Goal: Complete application form: Complete application form

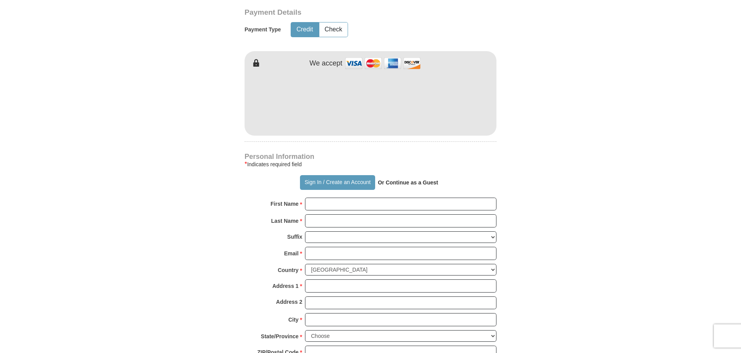
scroll to position [422, 0]
click at [345, 207] on input "First Name *" at bounding box center [401, 203] width 192 height 13
click at [336, 204] on input "First Name *" at bounding box center [401, 203] width 192 height 13
click at [332, 204] on input "First Name *" at bounding box center [401, 203] width 192 height 13
click at [401, 185] on strong "Or Continue as a Guest" at bounding box center [408, 182] width 60 height 6
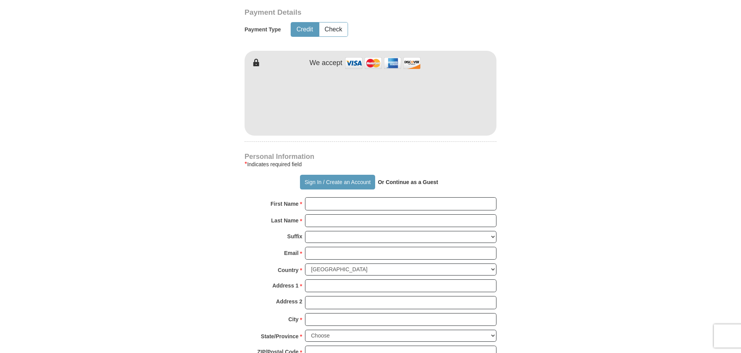
click at [411, 182] on strong "Or Continue as a Guest" at bounding box center [408, 182] width 60 height 6
click at [320, 206] on input "First Name *" at bounding box center [401, 203] width 192 height 13
drag, startPoint x: 320, startPoint y: 206, endPoint x: 311, endPoint y: 203, distance: 9.3
click at [311, 203] on input "First Name *" at bounding box center [401, 203] width 192 height 13
type input "f"
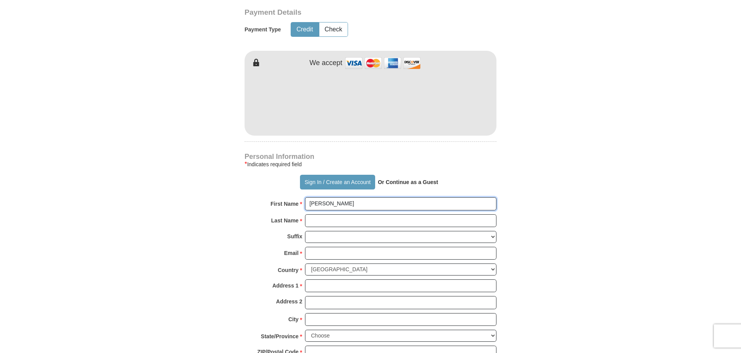
type input "[PERSON_NAME]"
click at [320, 222] on input "Last Name *" at bounding box center [401, 220] width 192 height 13
type input "[PERSON_NAME]"
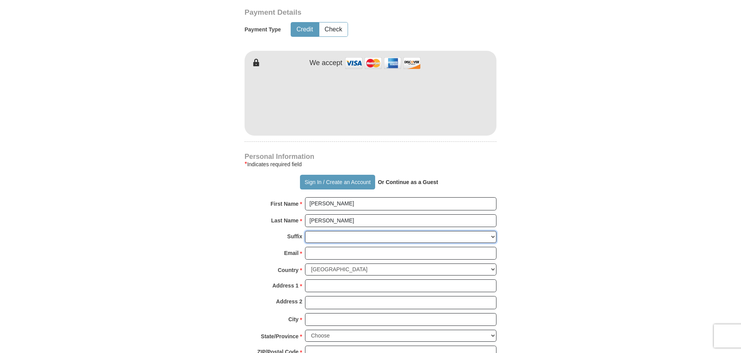
click at [318, 238] on select "[PERSON_NAME] I II III IV V VI" at bounding box center [401, 237] width 192 height 12
select select "Sr"
click at [305, 231] on select "[PERSON_NAME] I II III IV V VI" at bounding box center [401, 237] width 192 height 12
click at [324, 237] on select "[PERSON_NAME] I II III IV V VI" at bounding box center [401, 237] width 192 height 12
click at [324, 238] on select "[PERSON_NAME] I II III IV V VI" at bounding box center [401, 237] width 192 height 12
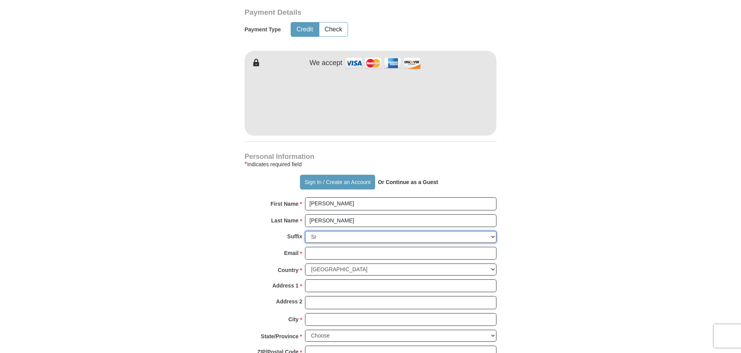
click at [493, 236] on select "[PERSON_NAME] I II III IV V VI" at bounding box center [401, 237] width 192 height 12
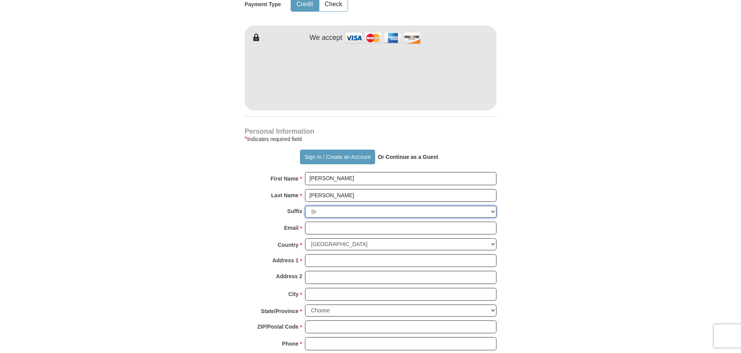
scroll to position [461, 0]
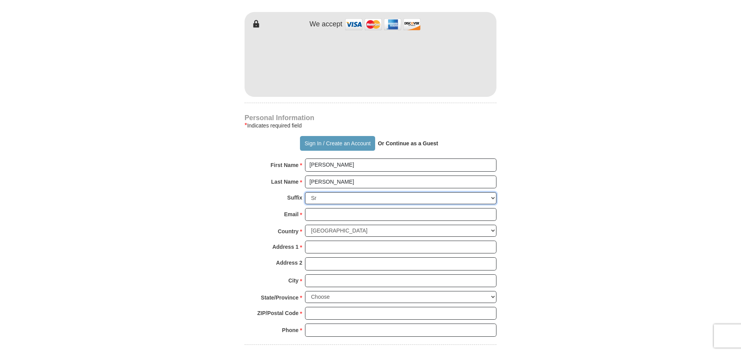
click at [493, 198] on select "[PERSON_NAME] I II III IV V VI" at bounding box center [401, 198] width 192 height 12
click at [305, 193] on select "[PERSON_NAME] I II III IV V VI" at bounding box center [401, 198] width 192 height 12
click at [312, 215] on input "Email *" at bounding box center [401, 214] width 192 height 13
type input "[EMAIL_ADDRESS][DOMAIN_NAME]"
type input "8 [PERSON_NAME] ESTATE RAIWAQA"
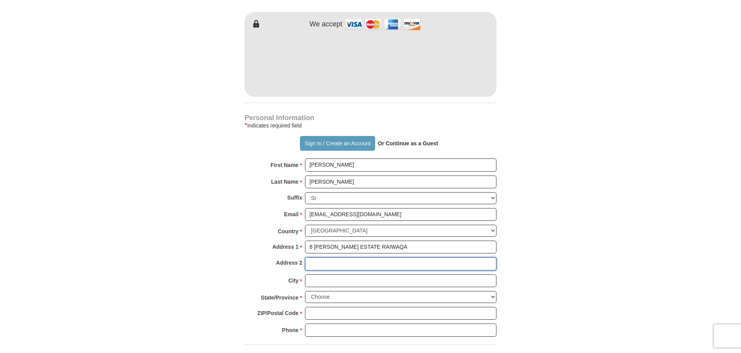
type input "P O BOX 736, NABUA"
type input "[GEOGRAPHIC_DATA]"
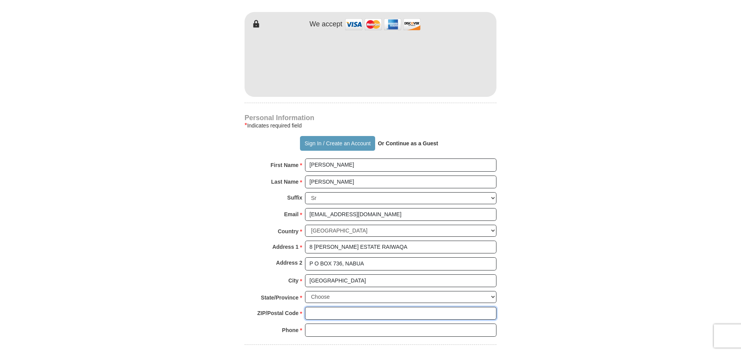
type input "00000"
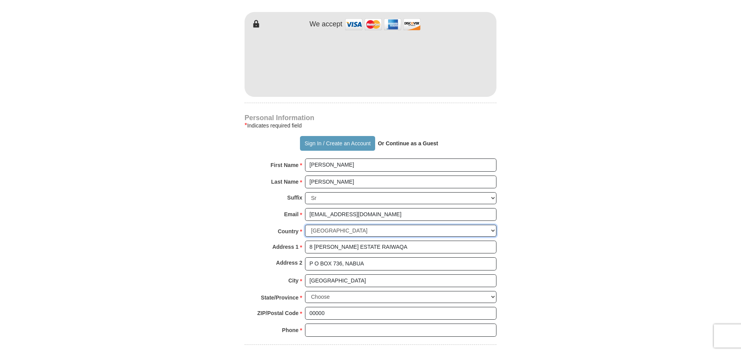
click at [493, 229] on select "[GEOGRAPHIC_DATA] [GEOGRAPHIC_DATA] [GEOGRAPHIC_DATA] [GEOGRAPHIC_DATA] [GEOGRA…" at bounding box center [401, 231] width 192 height 12
click at [494, 232] on select "[GEOGRAPHIC_DATA] [GEOGRAPHIC_DATA] [GEOGRAPHIC_DATA] [GEOGRAPHIC_DATA] [GEOGRA…" at bounding box center [401, 231] width 192 height 12
click at [379, 229] on select "[GEOGRAPHIC_DATA] [GEOGRAPHIC_DATA] [GEOGRAPHIC_DATA] [GEOGRAPHIC_DATA] [GEOGRA…" at bounding box center [401, 231] width 192 height 12
click at [373, 232] on select "[GEOGRAPHIC_DATA] [GEOGRAPHIC_DATA] [GEOGRAPHIC_DATA] [GEOGRAPHIC_DATA] [GEOGRA…" at bounding box center [401, 231] width 192 height 12
click at [369, 231] on select "[GEOGRAPHIC_DATA] [GEOGRAPHIC_DATA] [GEOGRAPHIC_DATA] [GEOGRAPHIC_DATA] [GEOGRA…" at bounding box center [401, 231] width 192 height 12
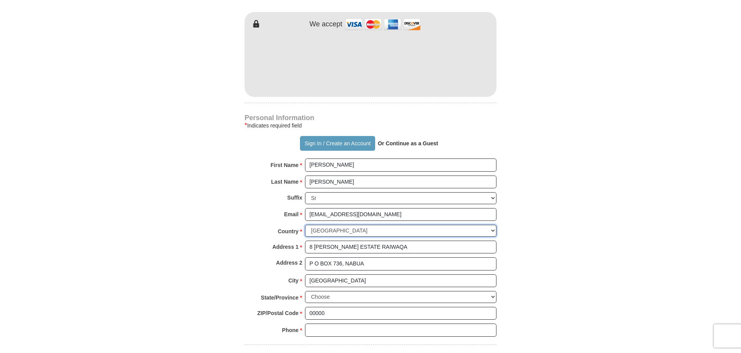
click at [368, 230] on select "[GEOGRAPHIC_DATA] [GEOGRAPHIC_DATA] [GEOGRAPHIC_DATA] [GEOGRAPHIC_DATA] [GEOGRA…" at bounding box center [401, 231] width 192 height 12
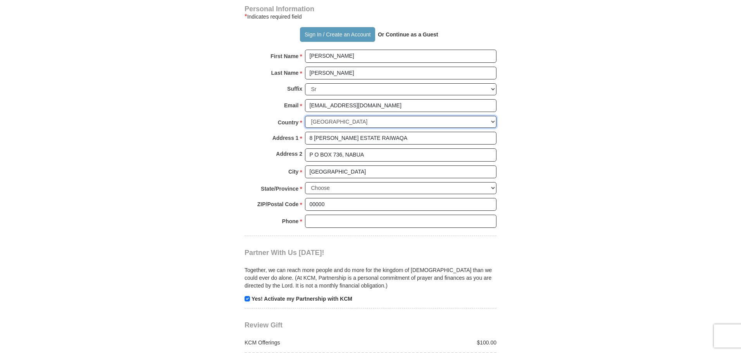
scroll to position [577, 0]
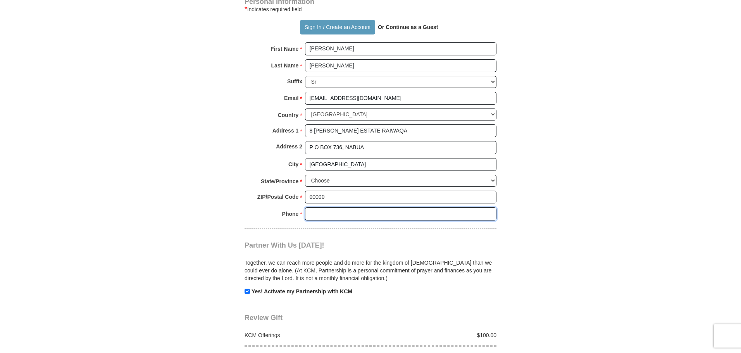
click at [330, 216] on input "Phone * *" at bounding box center [401, 213] width 192 height 13
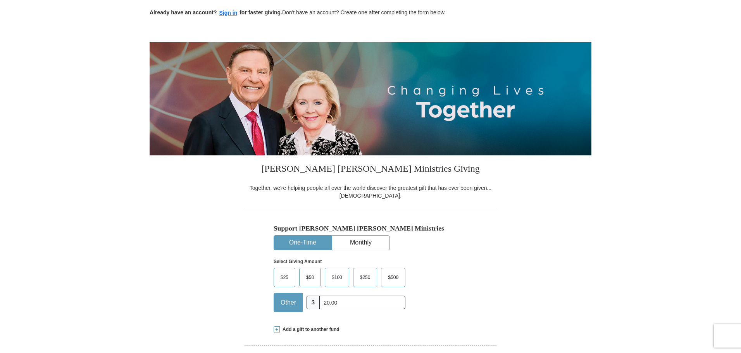
scroll to position [0, 0]
